Goal: Transaction & Acquisition: Purchase product/service

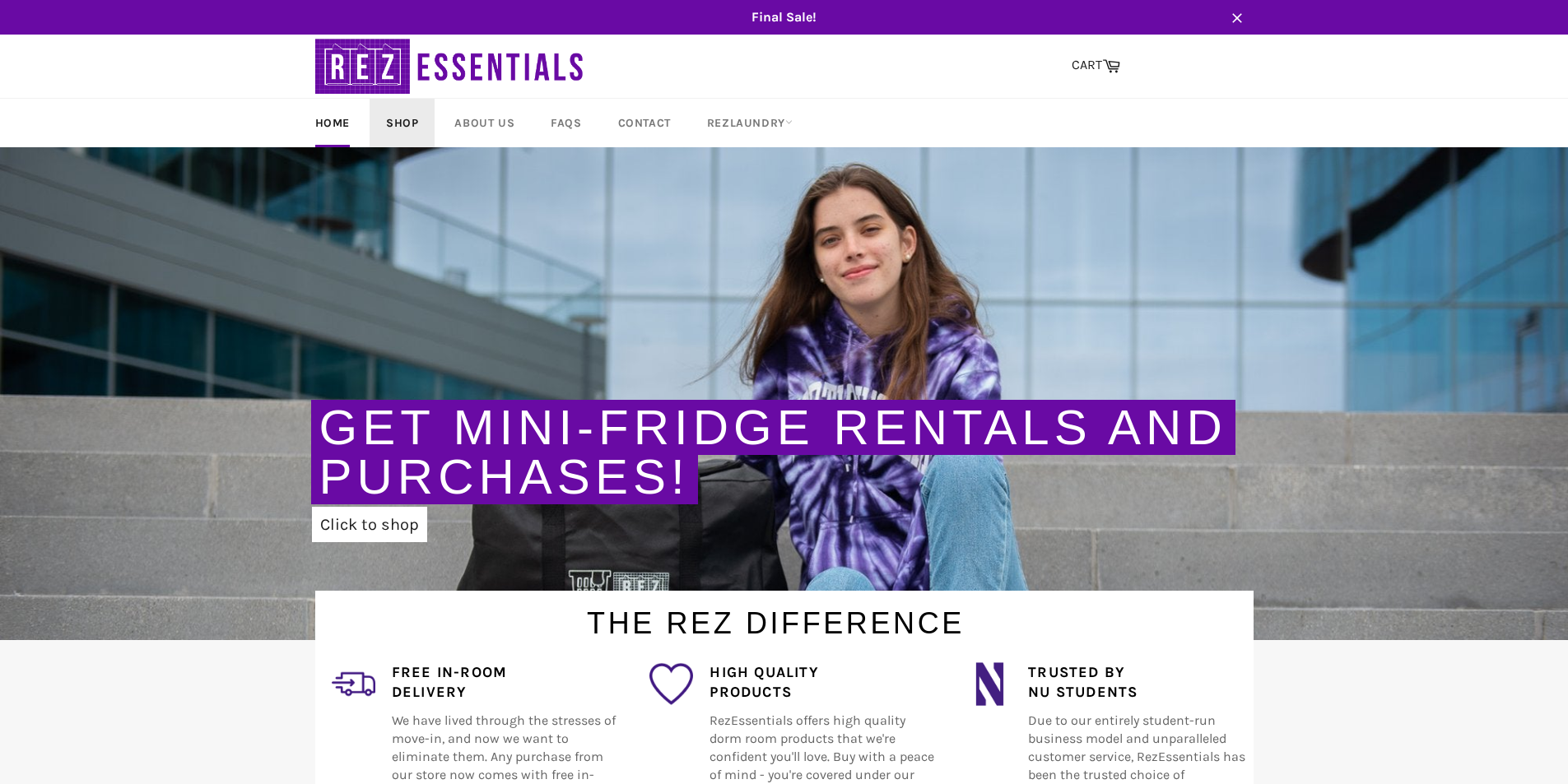
click at [419, 117] on link "Shop" at bounding box center [402, 122] width 65 height 49
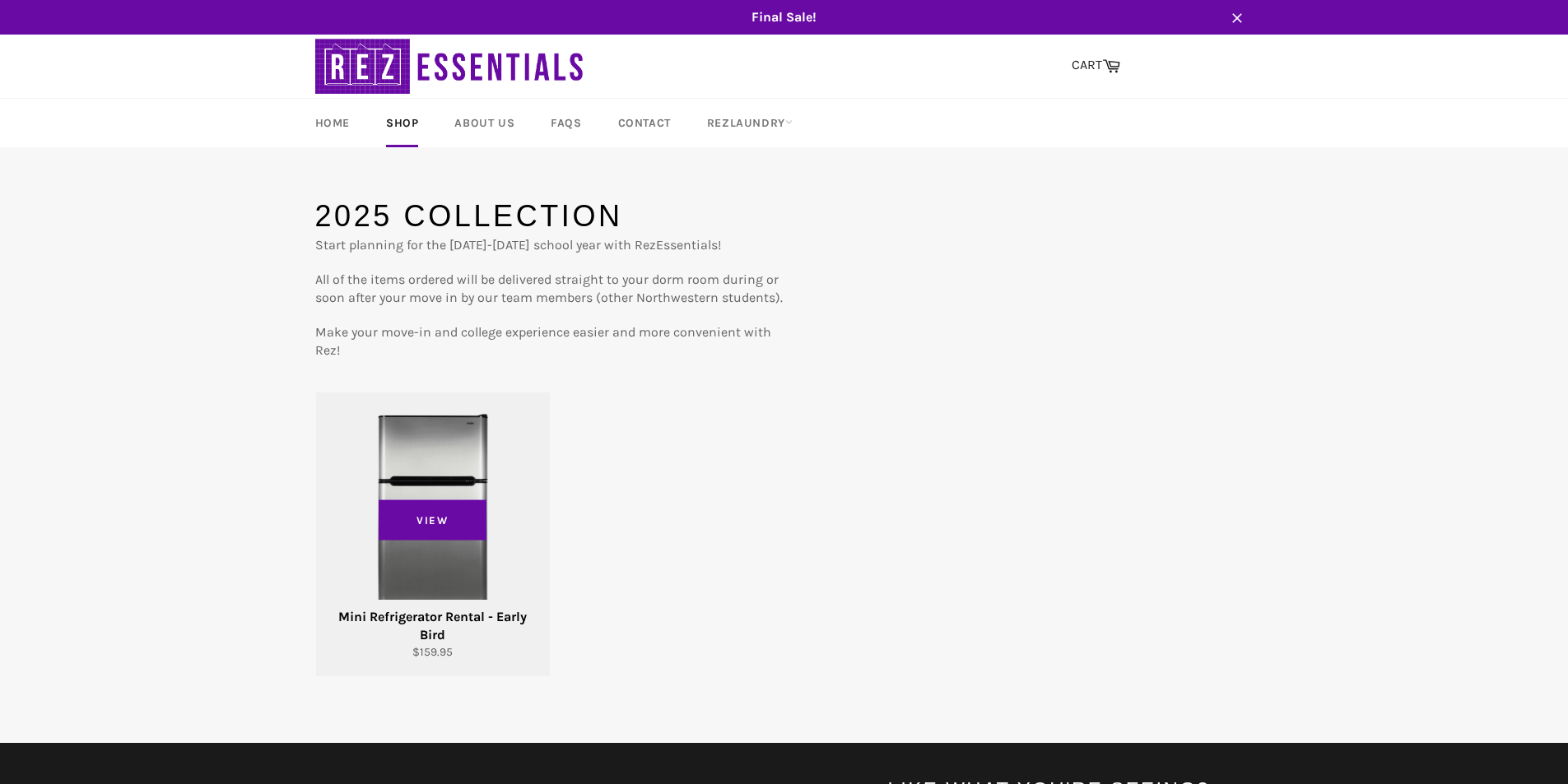
click at [448, 627] on div "Mini Refrigerator Rental - Early Bird" at bounding box center [432, 626] width 213 height 36
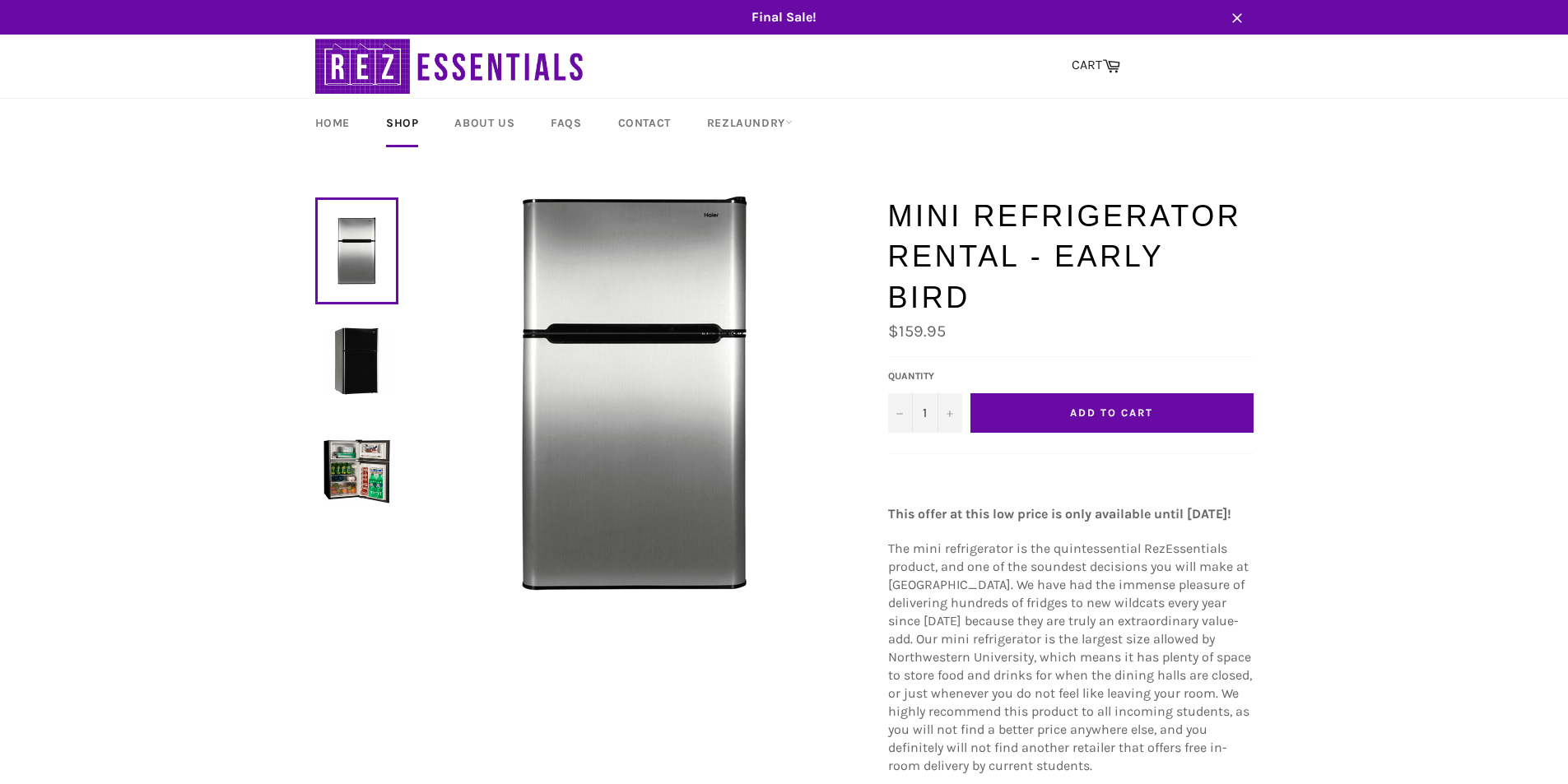
click at [1035, 409] on button "Add to Cart" at bounding box center [1112, 412] width 283 height 39
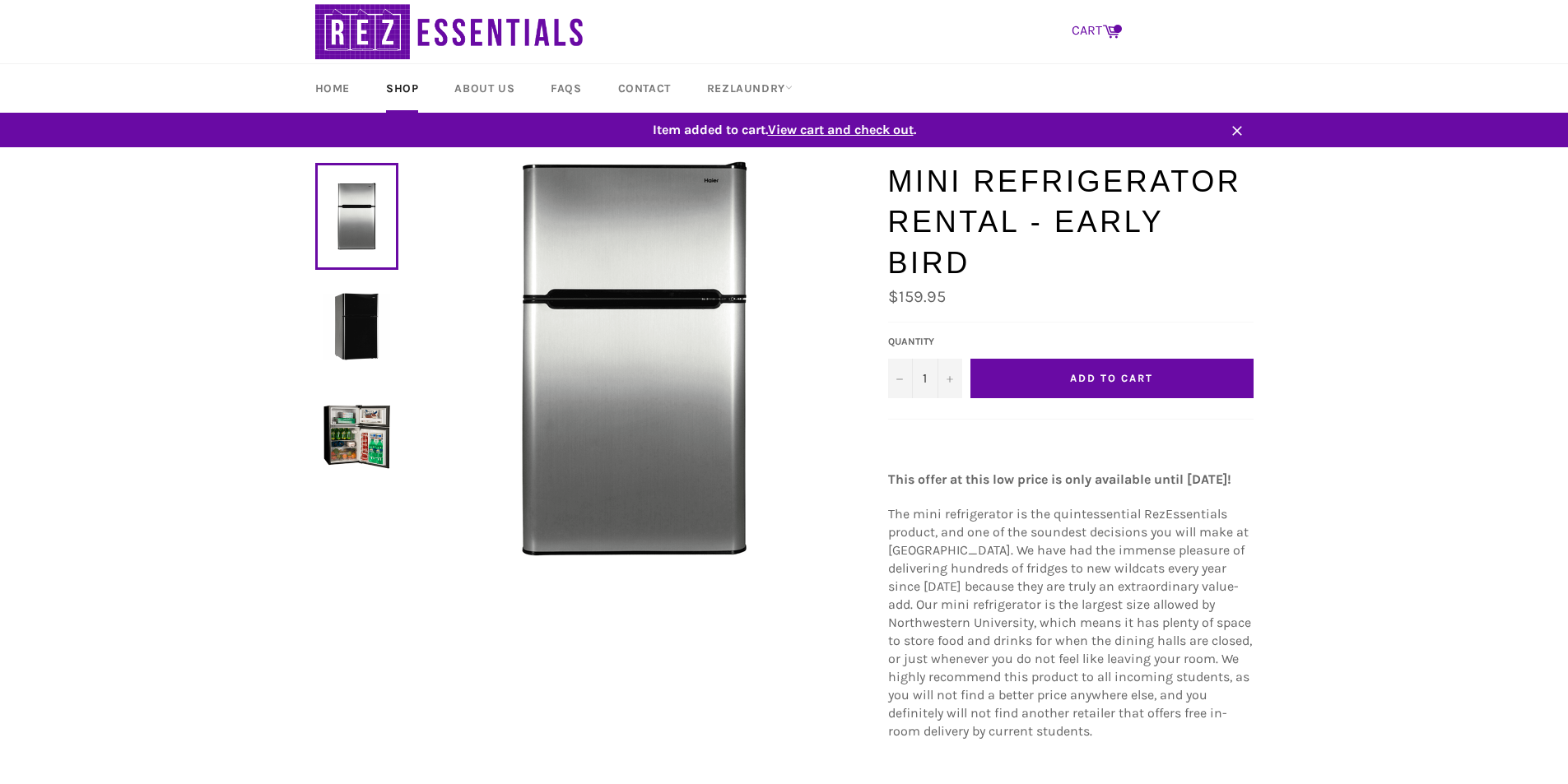
click at [1077, 39] on link "CART Cart" at bounding box center [1096, 31] width 65 height 34
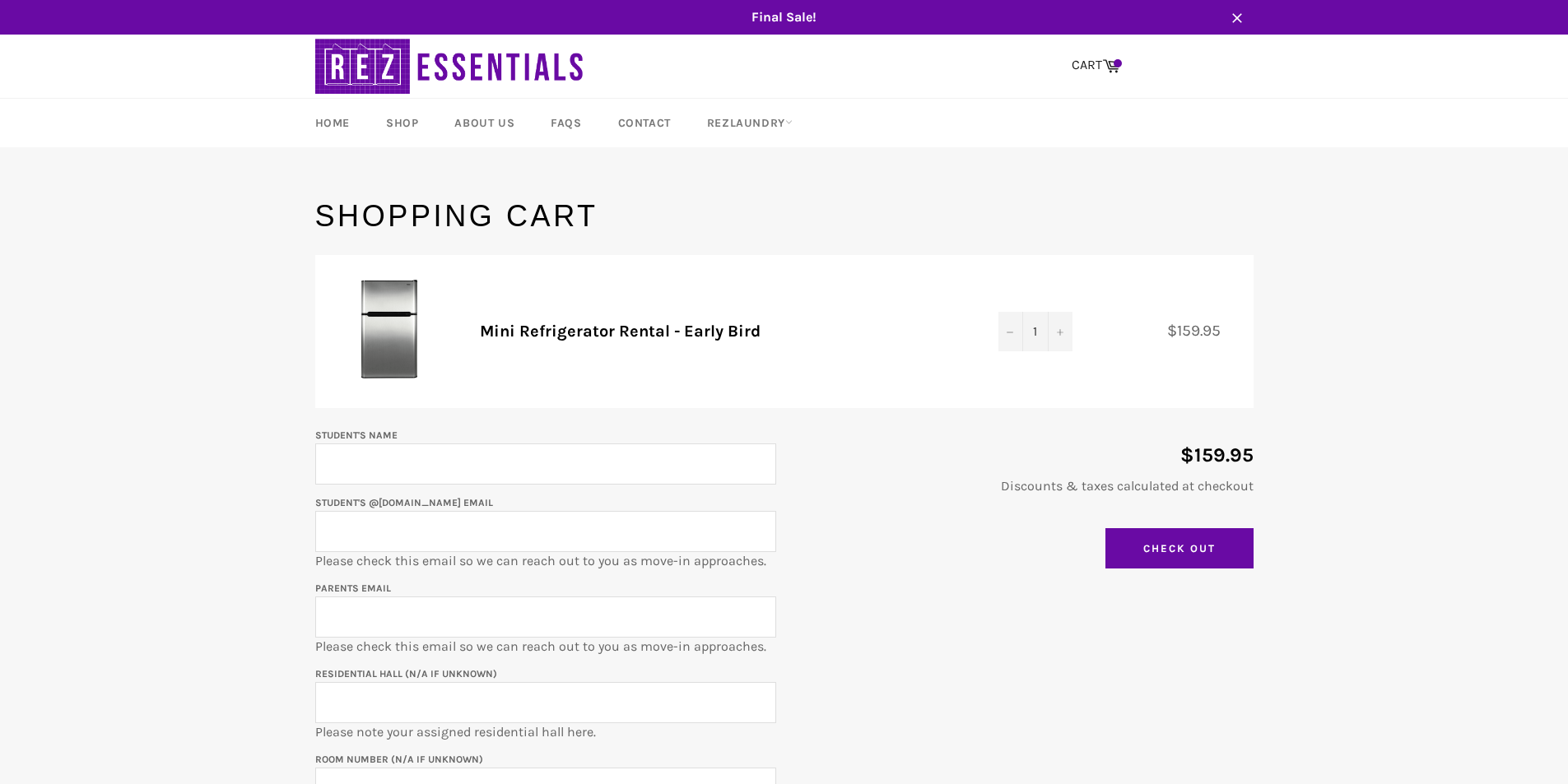
click at [520, 478] on input "Student's Name" at bounding box center [545, 464] width 461 height 41
type input "Beckett Landless"
type input "l"
click at [513, 539] on input "beckettlandless2028@u.northwestern.edu" at bounding box center [545, 531] width 461 height 41
type input "beckettlandless2028@u.northwestern.edu"
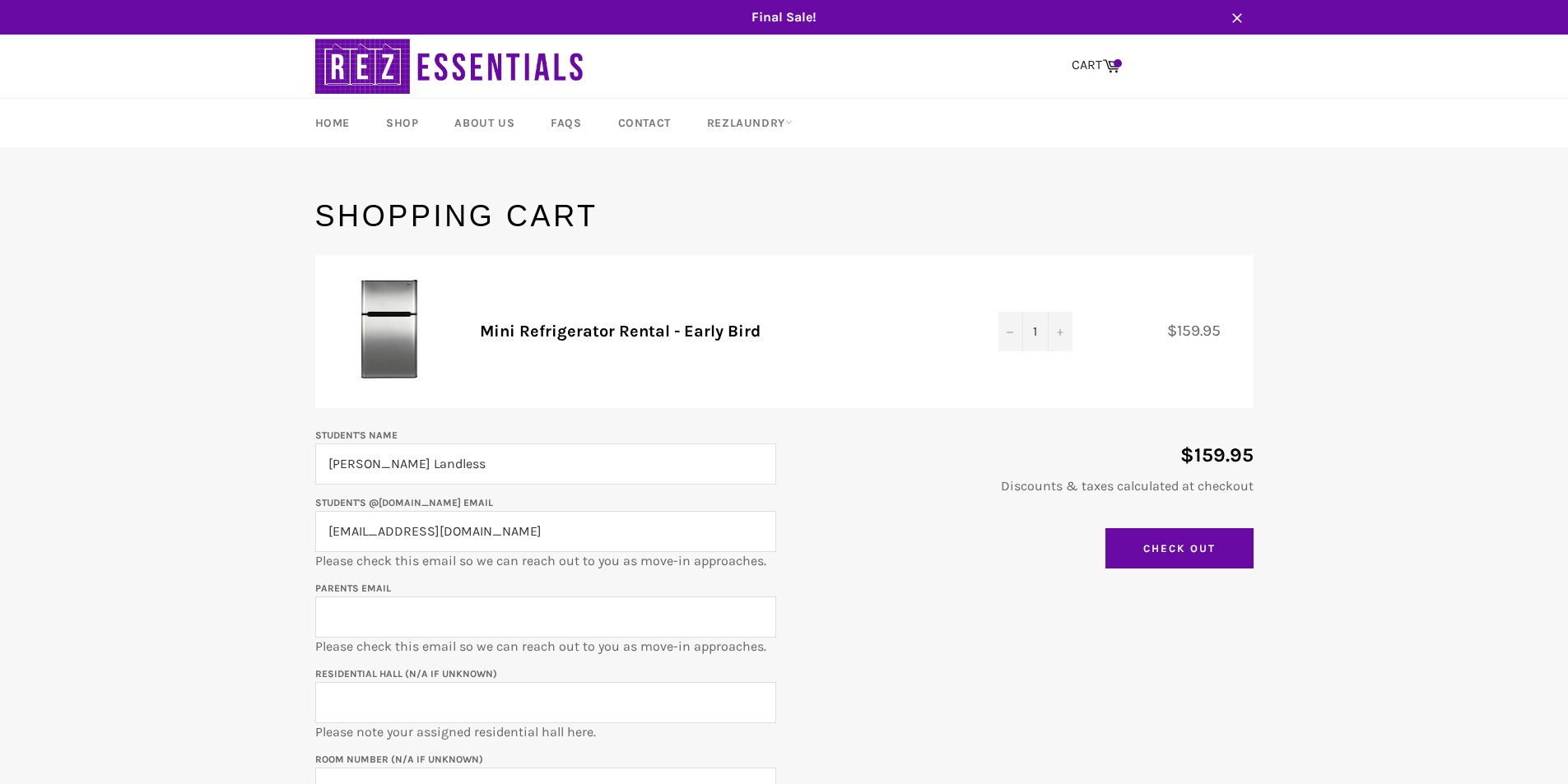
click at [456, 616] on input "Parents email" at bounding box center [545, 616] width 461 height 41
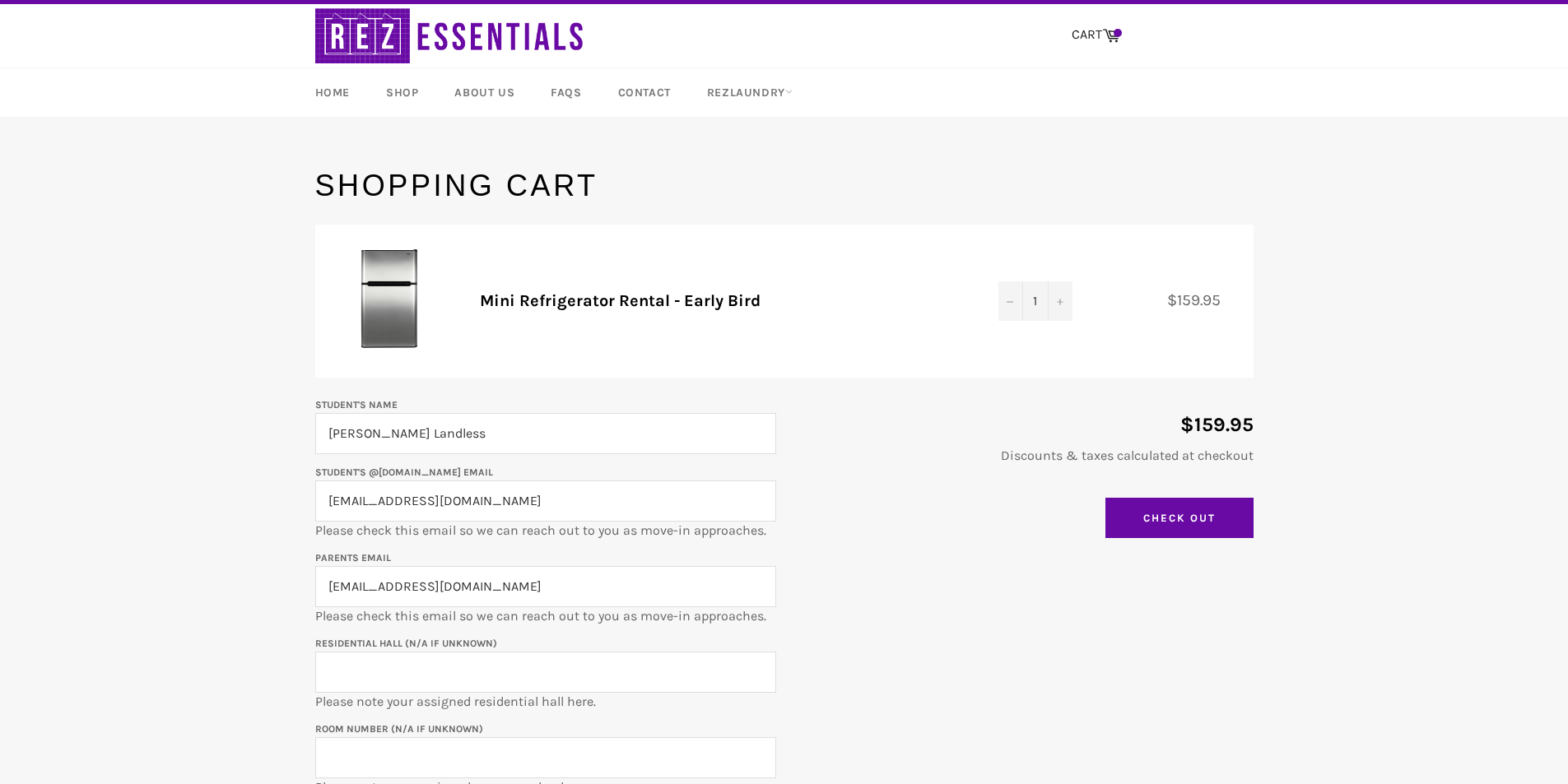
scroll to position [82, 0]
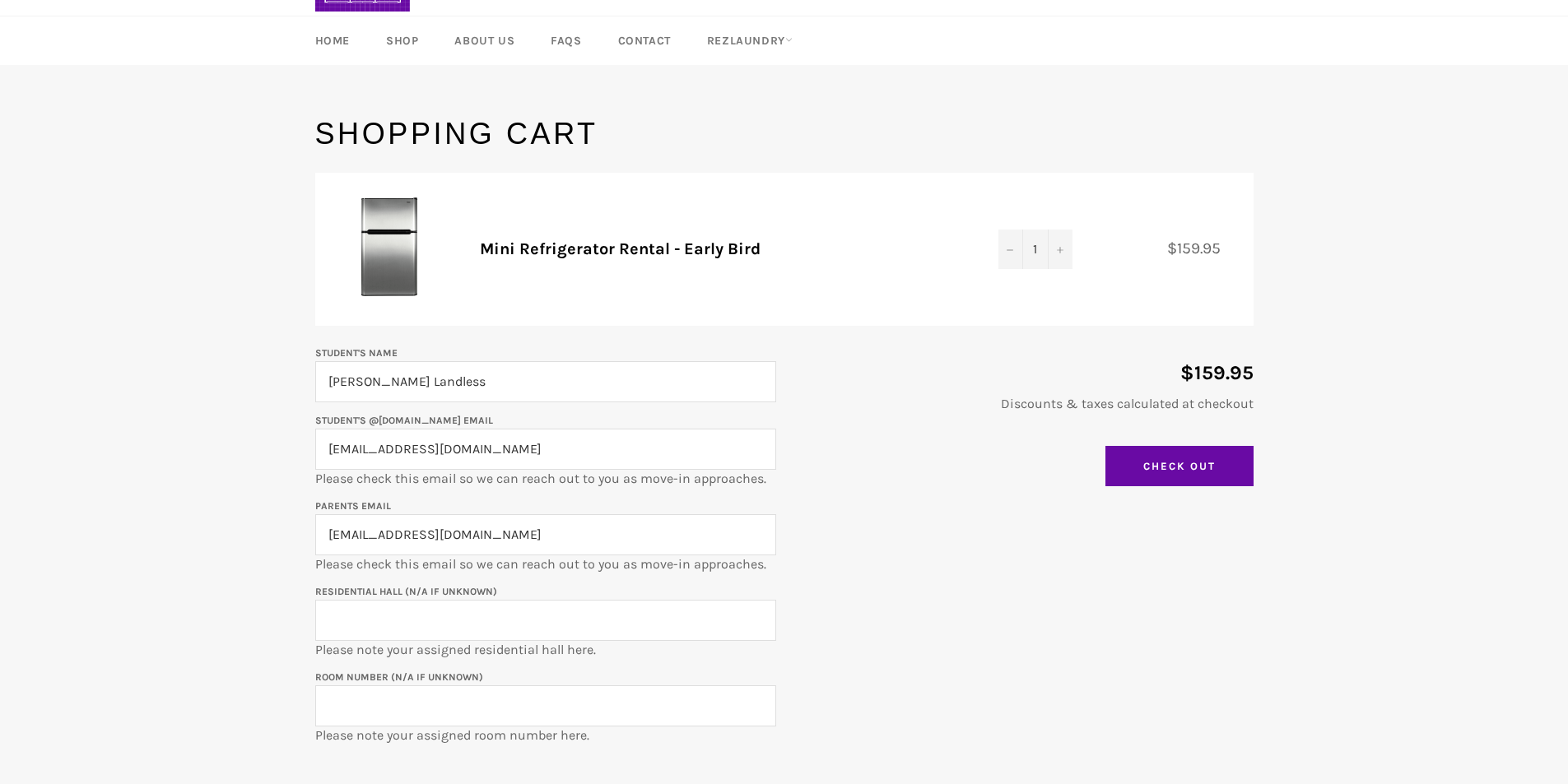
type input "chyisun@yahoo.com"
click at [431, 618] on input "Residential Hall (N/A if unknown)" at bounding box center [545, 620] width 461 height 41
type input "Allison Hall"
click at [393, 693] on input "Room Number (N/A if unknown)" at bounding box center [545, 705] width 461 height 41
paste input "ALL-1047a"
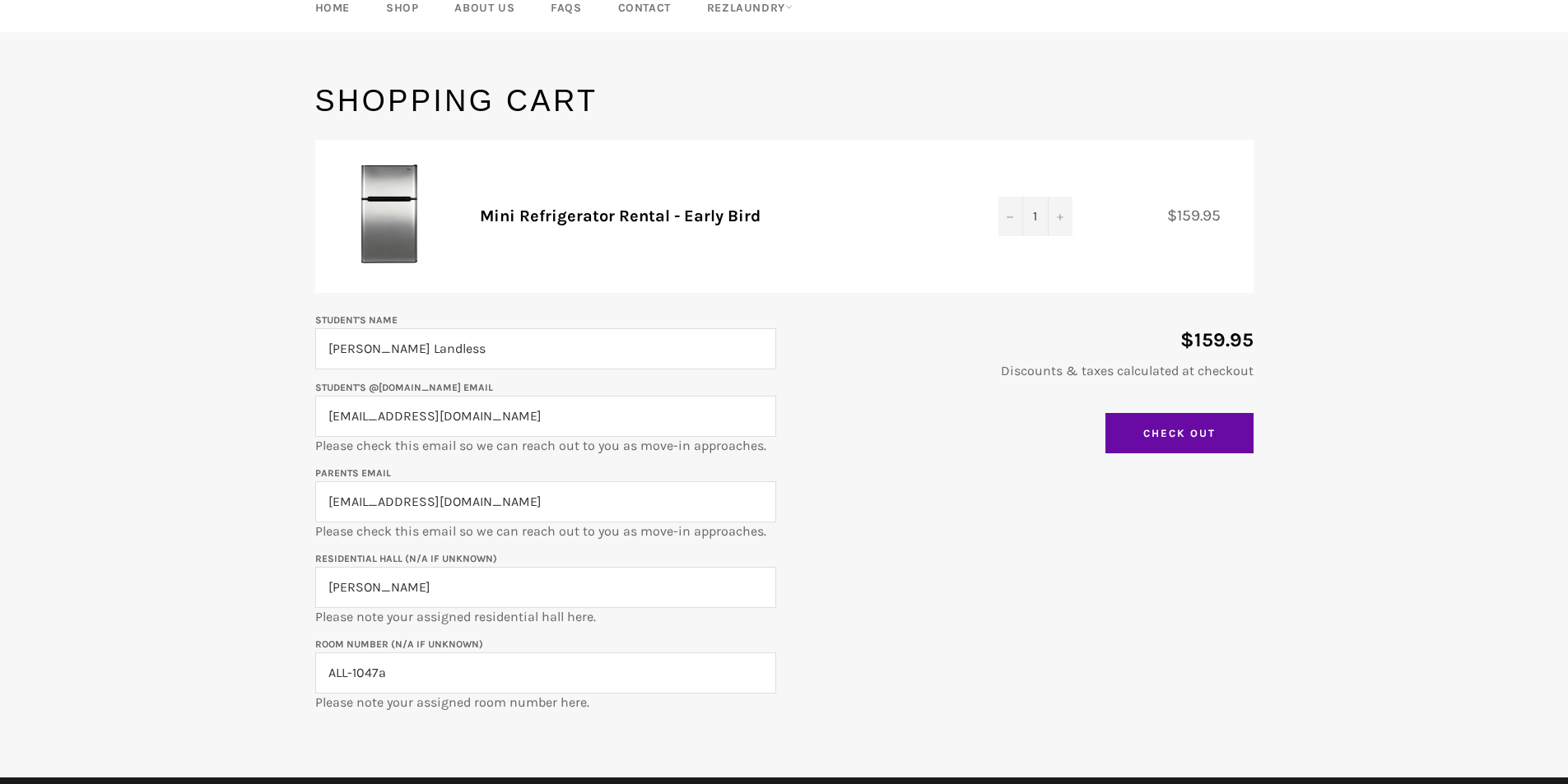
scroll to position [247, 0]
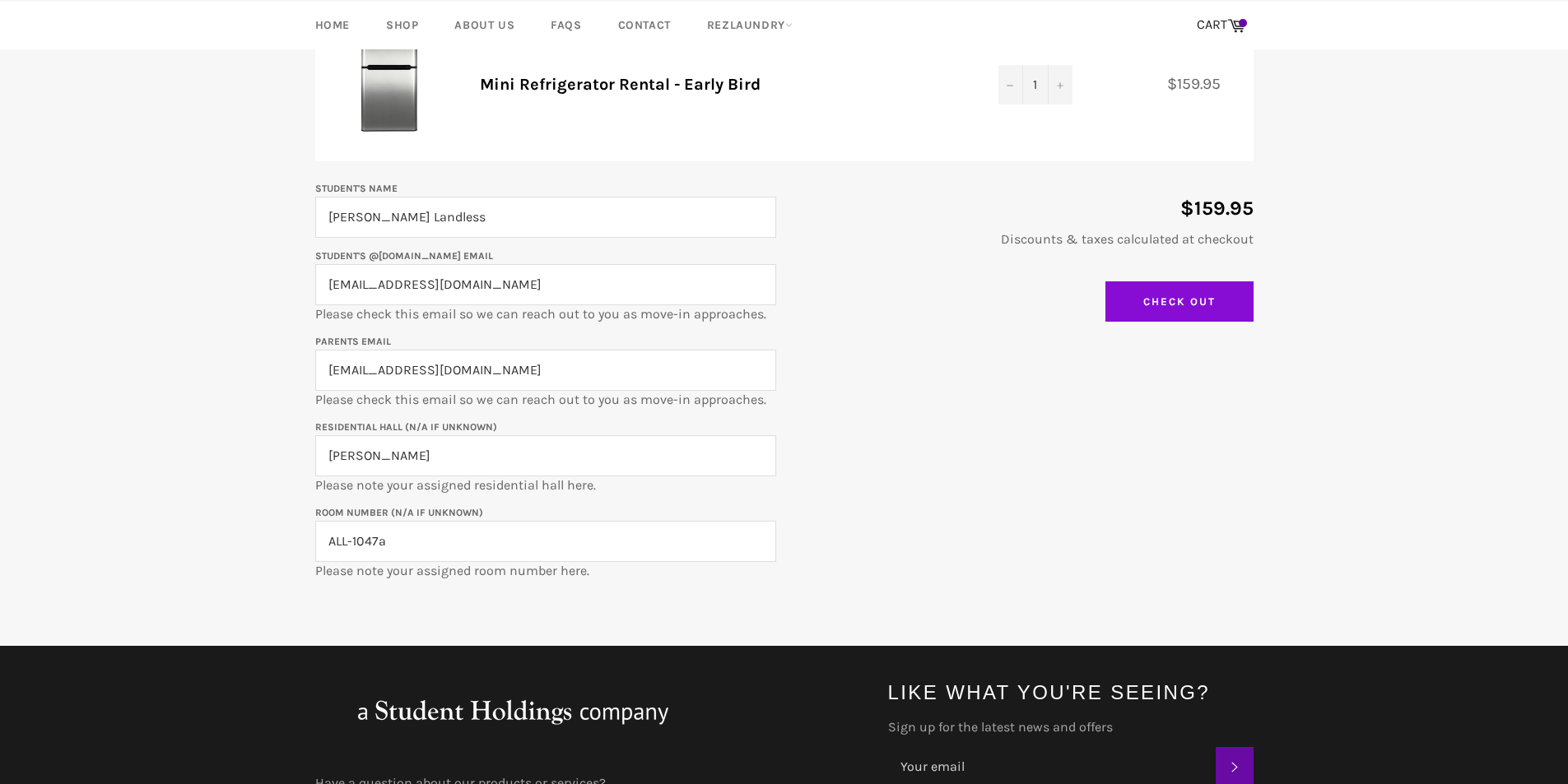
type input "ALL-1047a"
click at [1151, 311] on input "Check Out" at bounding box center [1179, 301] width 148 height 41
